Goal: Task Accomplishment & Management: Use online tool/utility

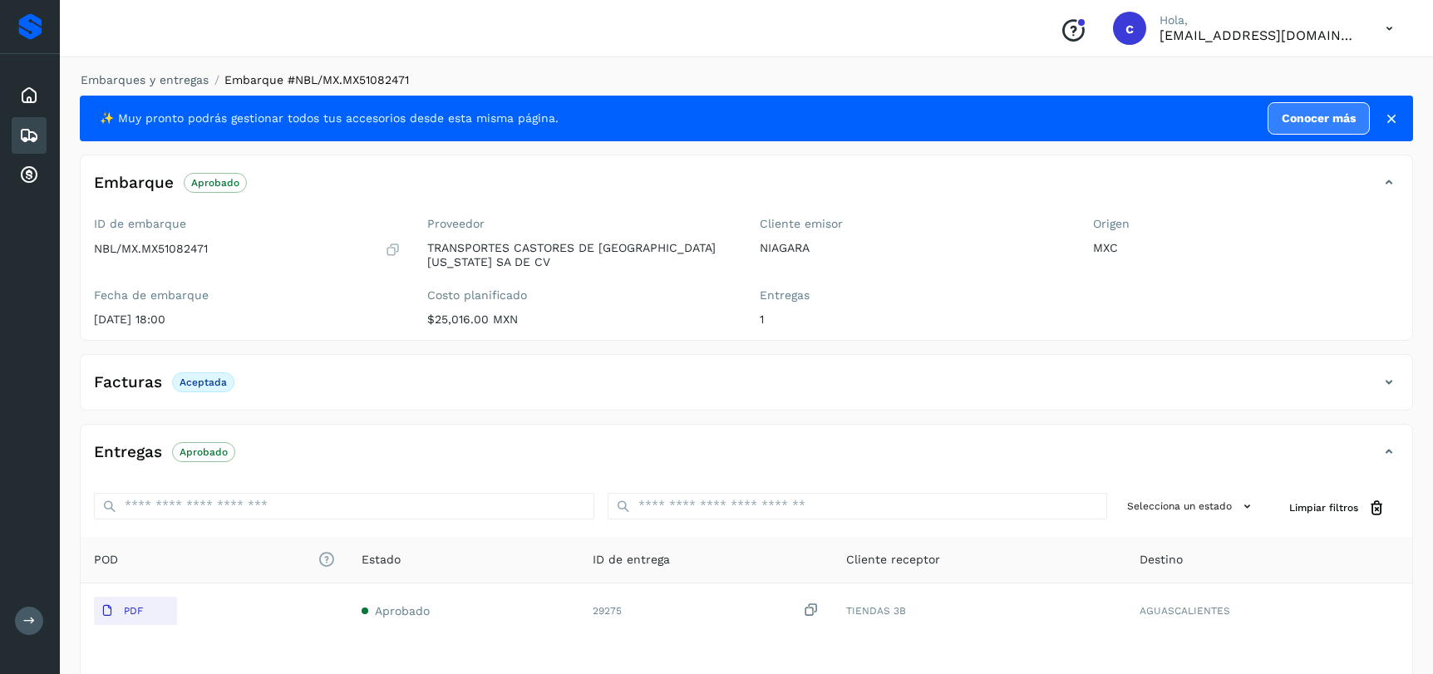
scroll to position [126, 0]
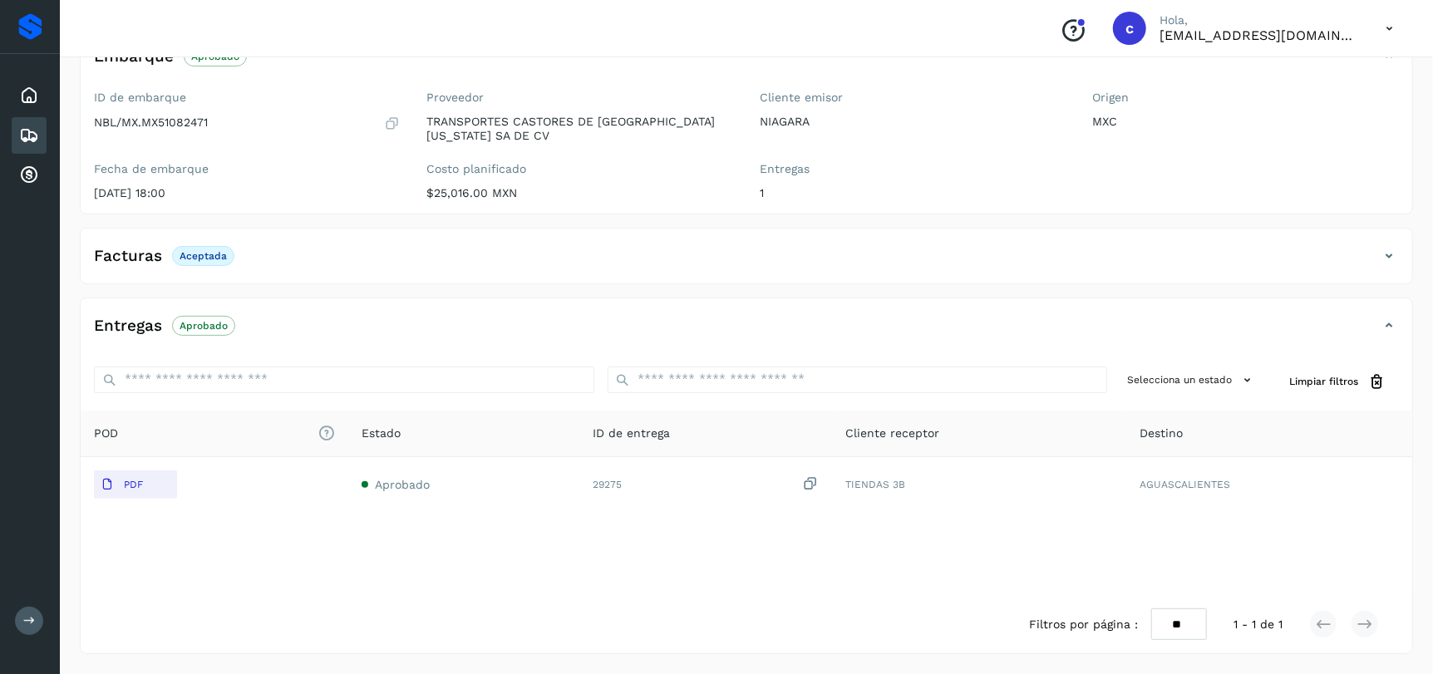
click at [43, 136] on div "Embarques" at bounding box center [29, 135] width 35 height 37
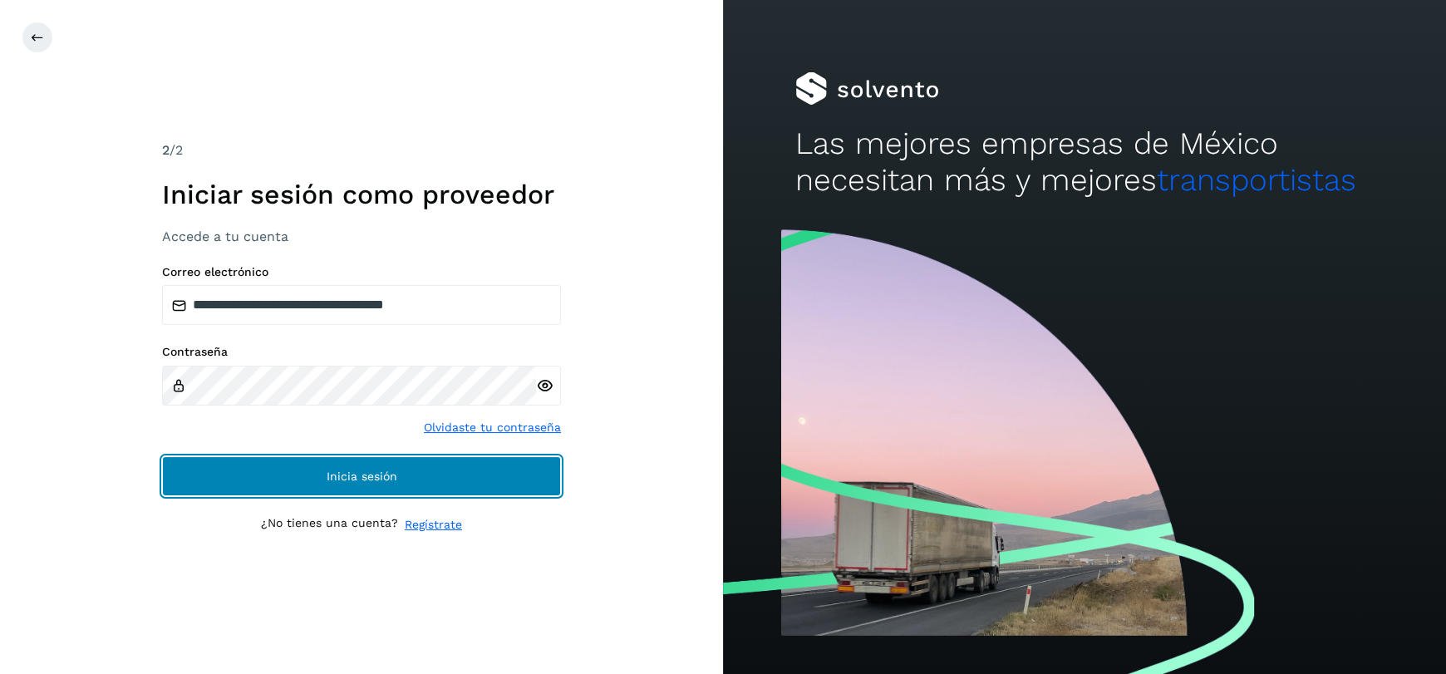
click at [318, 461] on button "Inicia sesión" at bounding box center [361, 476] width 399 height 40
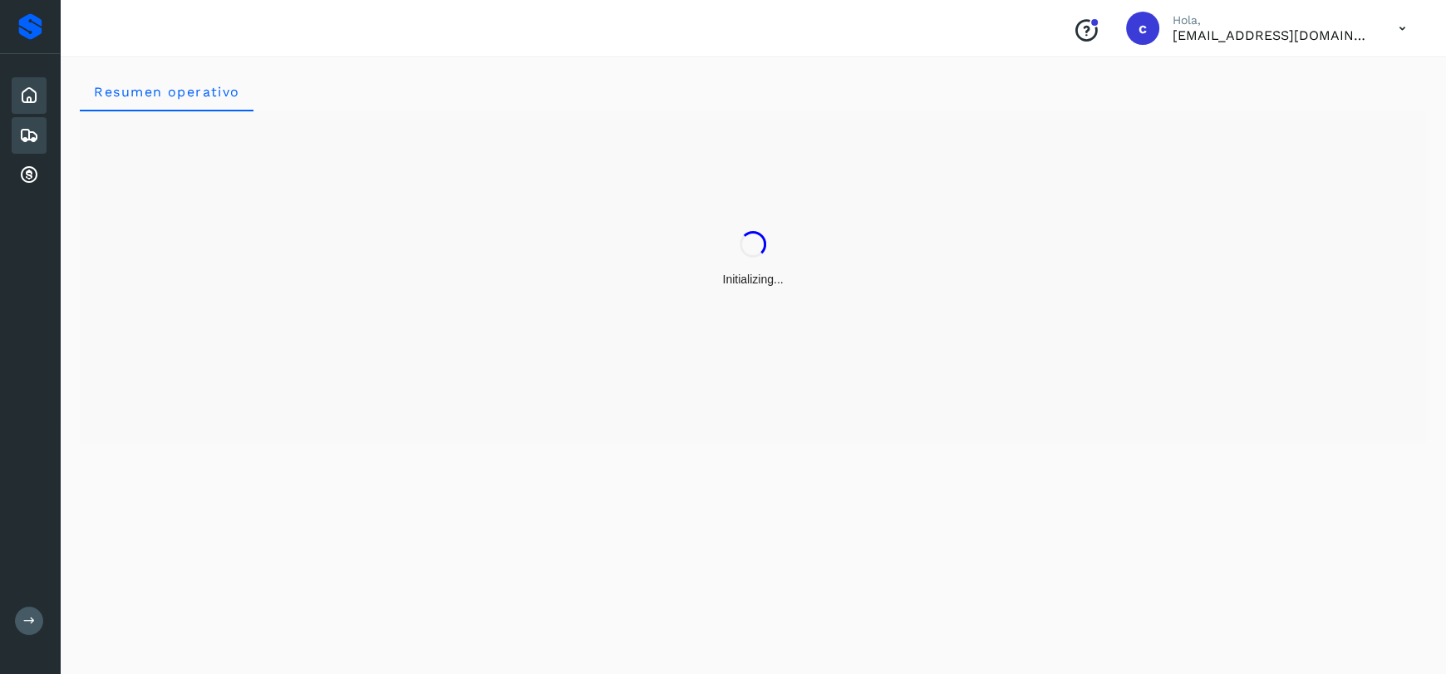
click at [27, 143] on icon at bounding box center [29, 136] width 20 height 20
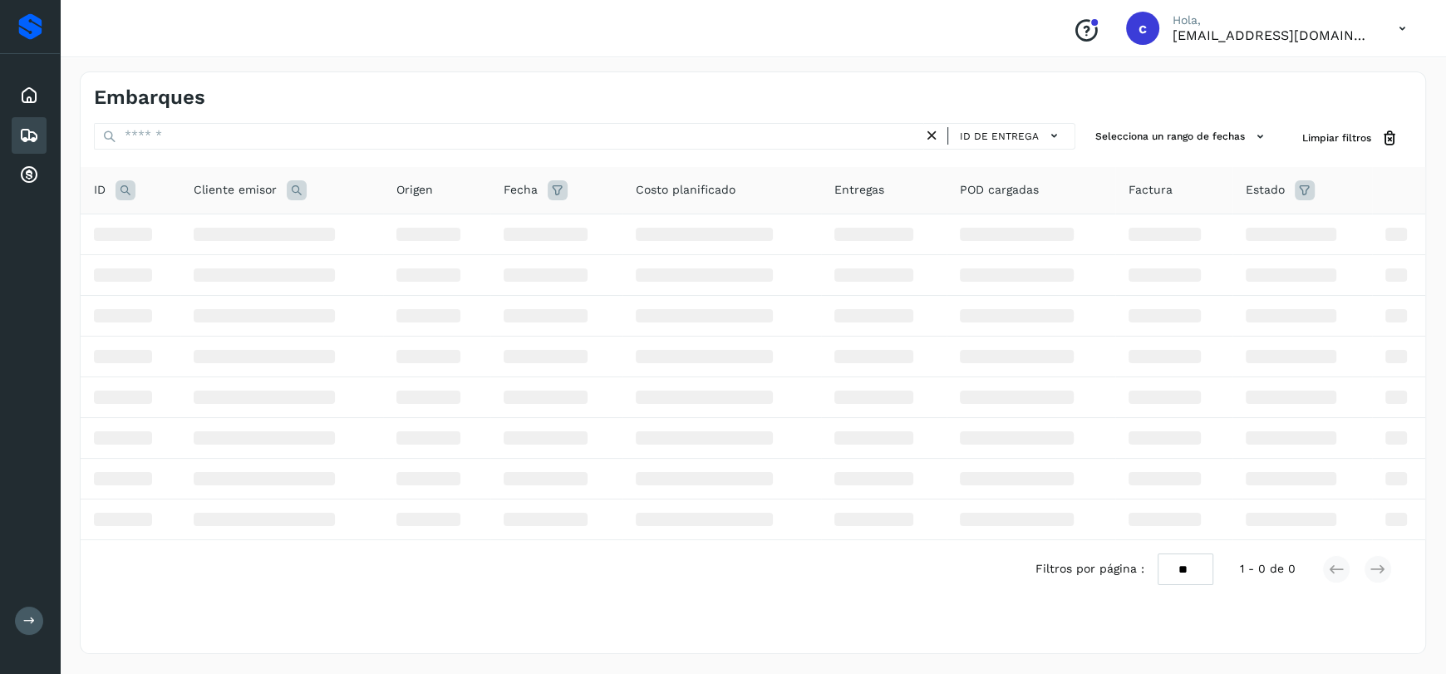
click at [126, 191] on icon at bounding box center [126, 190] width 20 height 20
click at [250, 216] on div "Cancelar Buscar" at bounding box center [235, 252] width 231 height 96
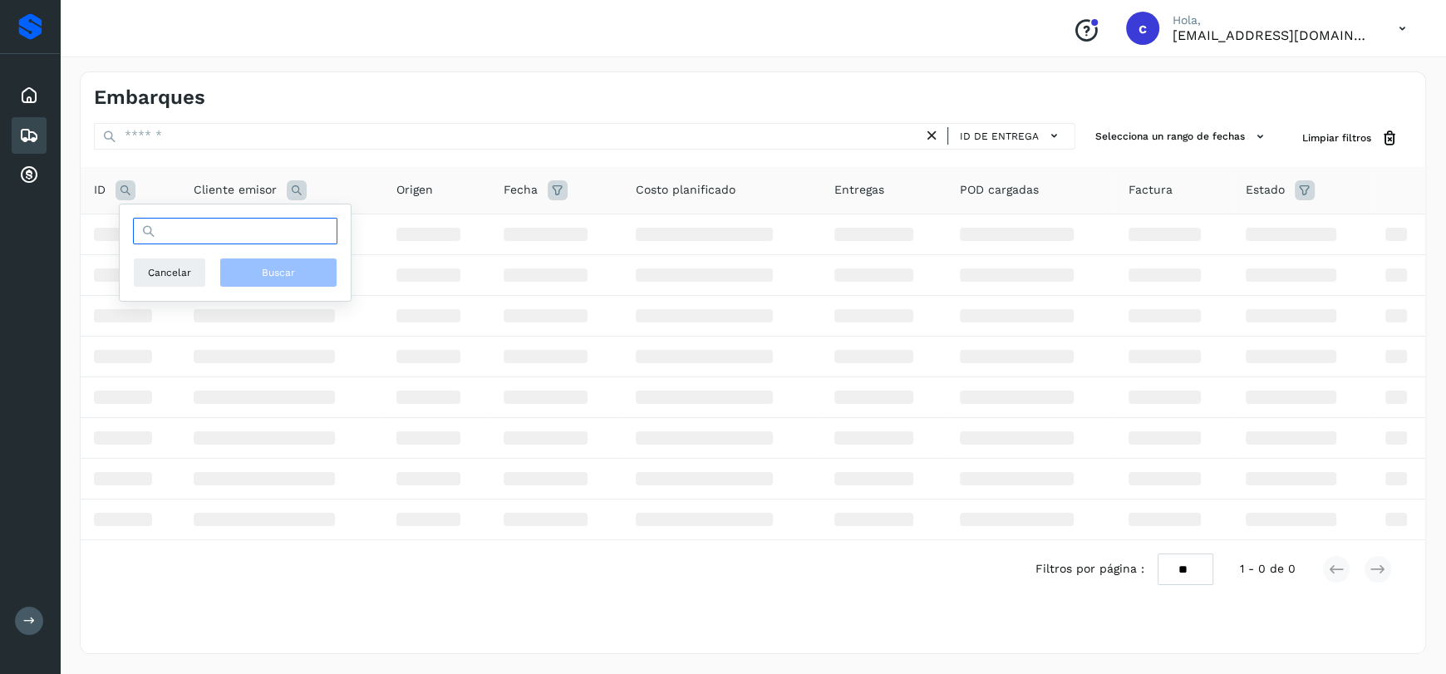
click at [249, 231] on input "text" at bounding box center [235, 231] width 204 height 27
paste input "**********"
type input "**********"
click at [276, 273] on span "Buscar" at bounding box center [278, 272] width 33 height 15
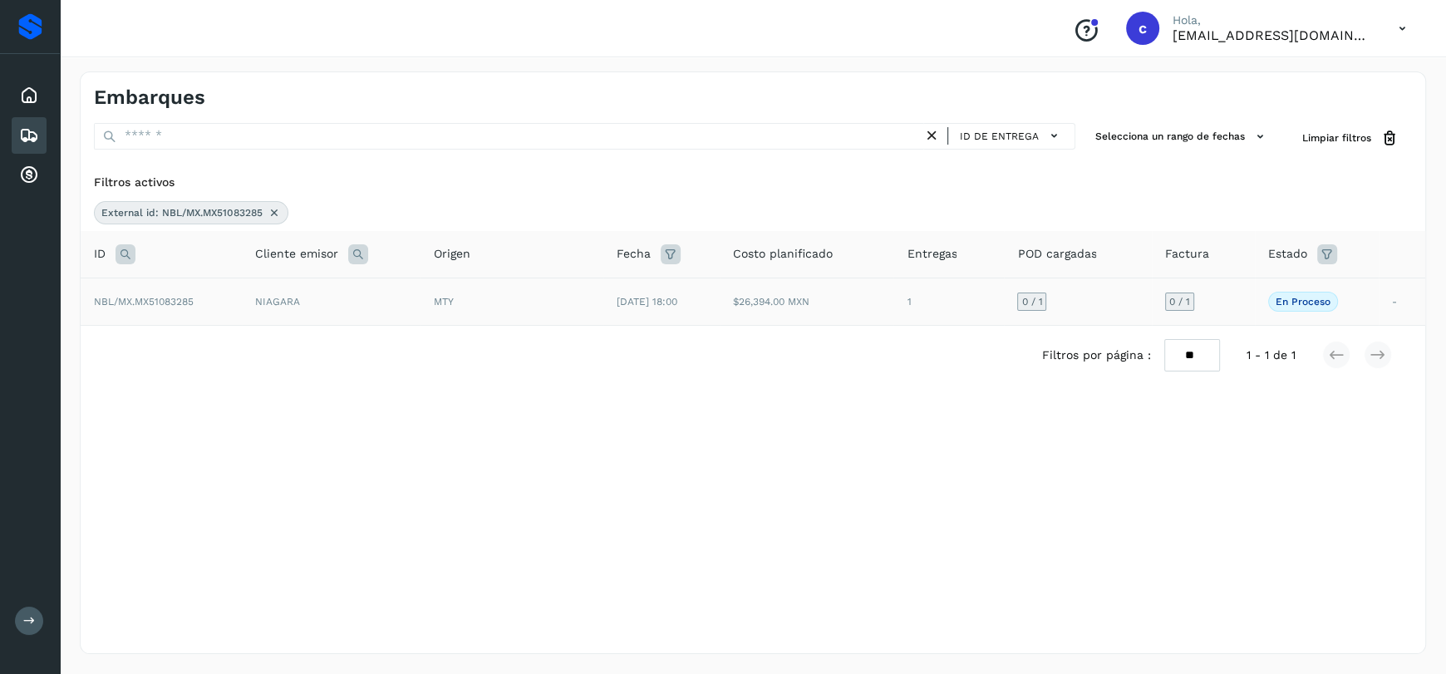
click at [718, 303] on td "[DATE] 18:00" at bounding box center [662, 301] width 116 height 47
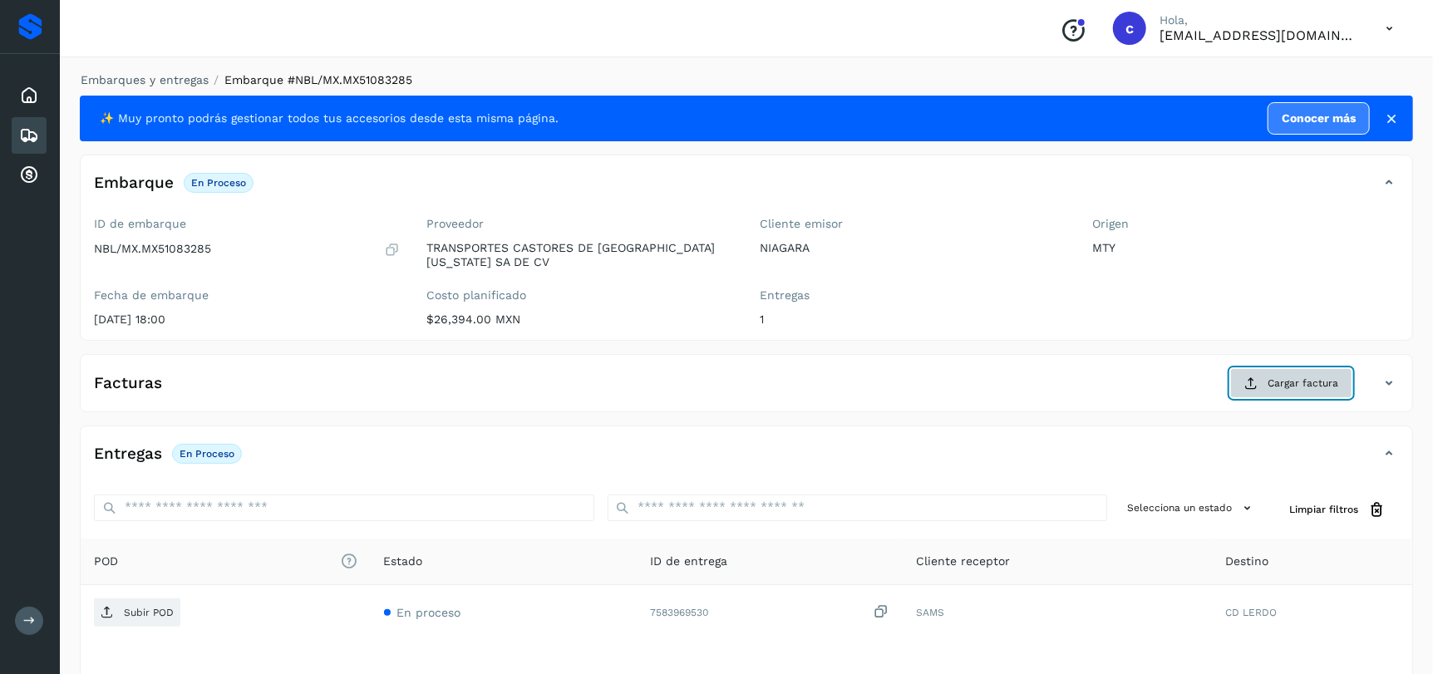
click at [1284, 385] on span "Cargar factura" at bounding box center [1303, 383] width 71 height 15
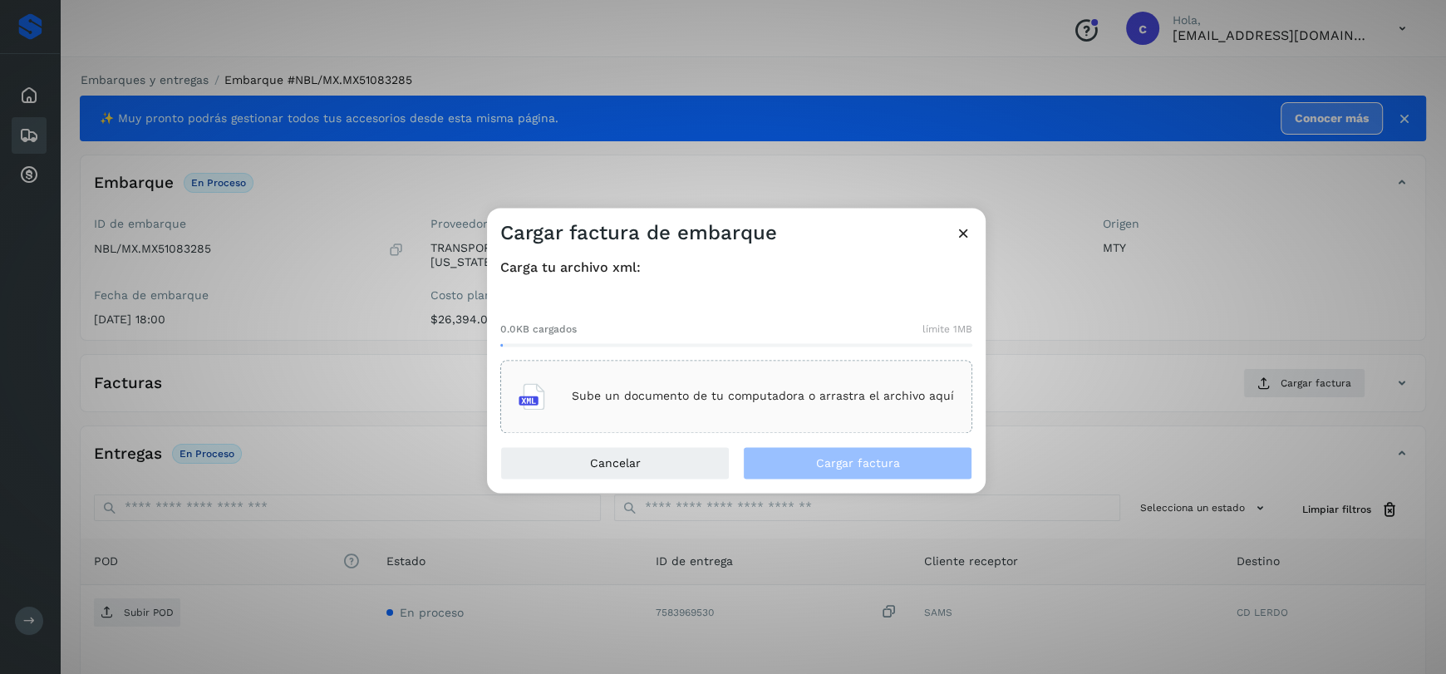
click at [658, 403] on div "Sube un documento de tu computadora o arrastra el archivo aquí" at bounding box center [737, 396] width 436 height 45
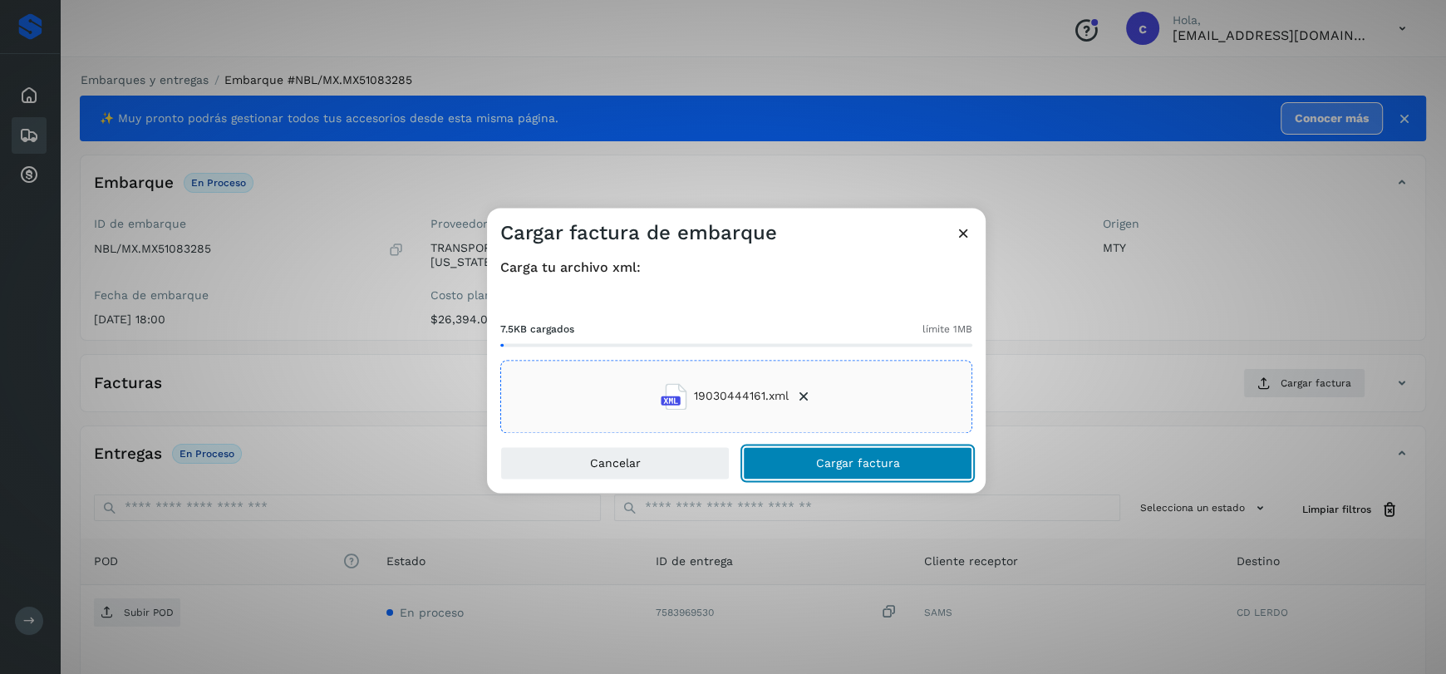
click at [899, 469] on button "Cargar factura" at bounding box center [857, 462] width 229 height 33
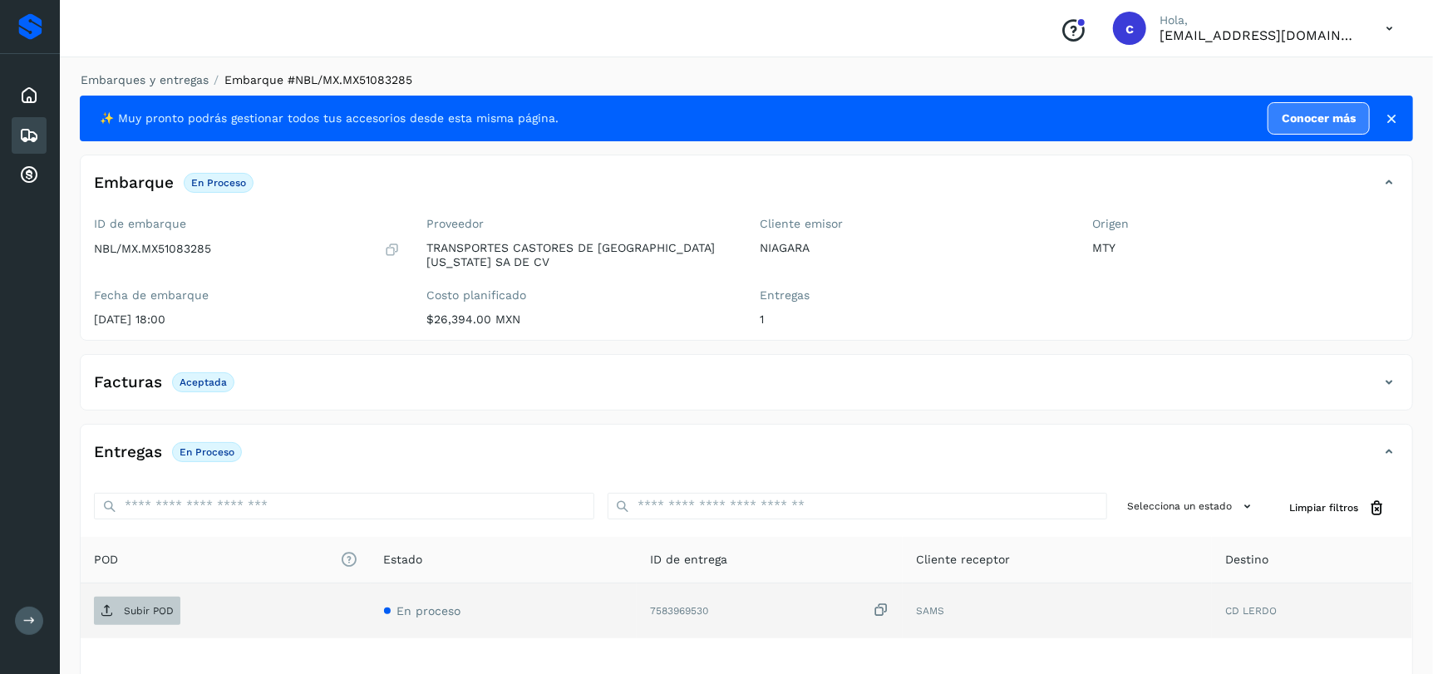
click at [170, 609] on p "Subir POD" at bounding box center [149, 611] width 50 height 12
